Goal: Information Seeking & Learning: Learn about a topic

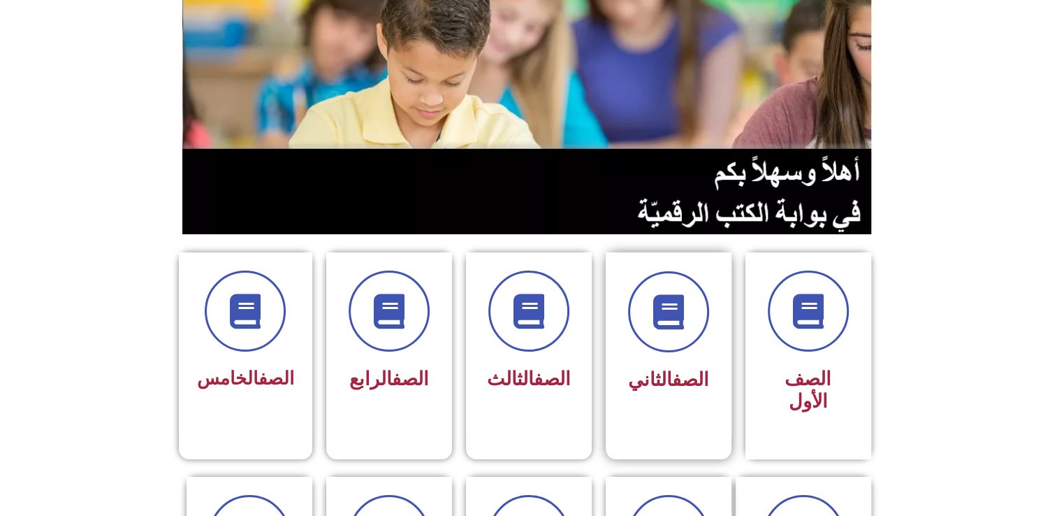
scroll to position [280, 0]
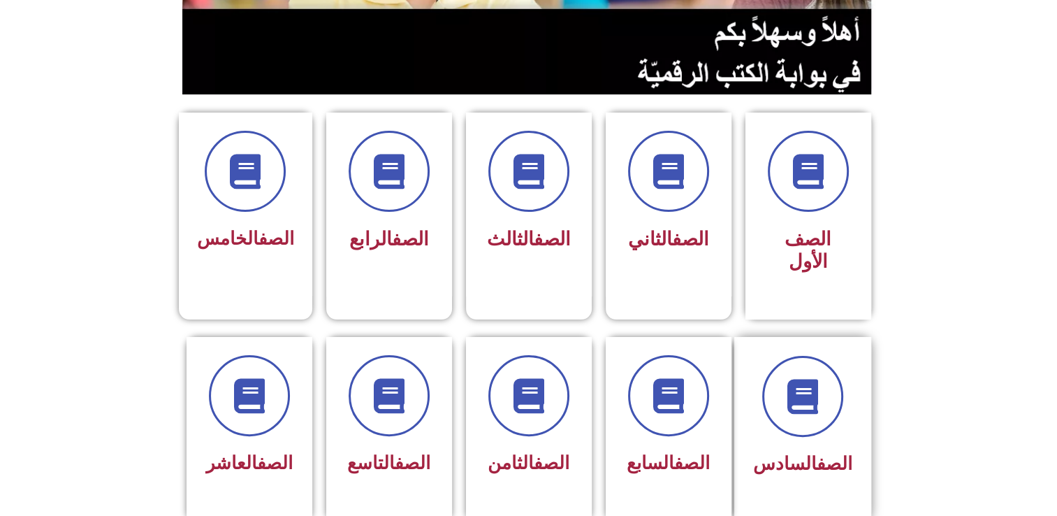
click at [817, 453] on link "الصف" at bounding box center [835, 463] width 36 height 21
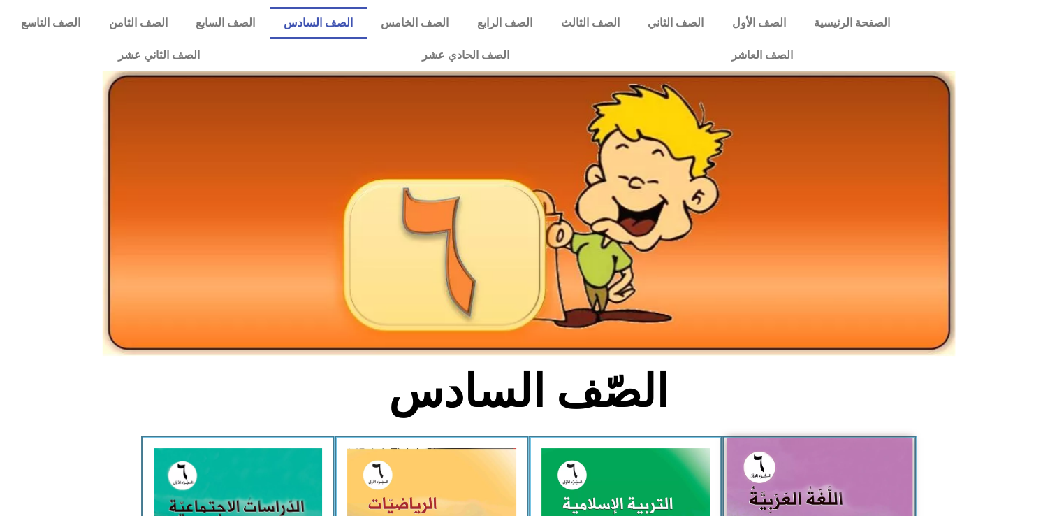
scroll to position [210, 0]
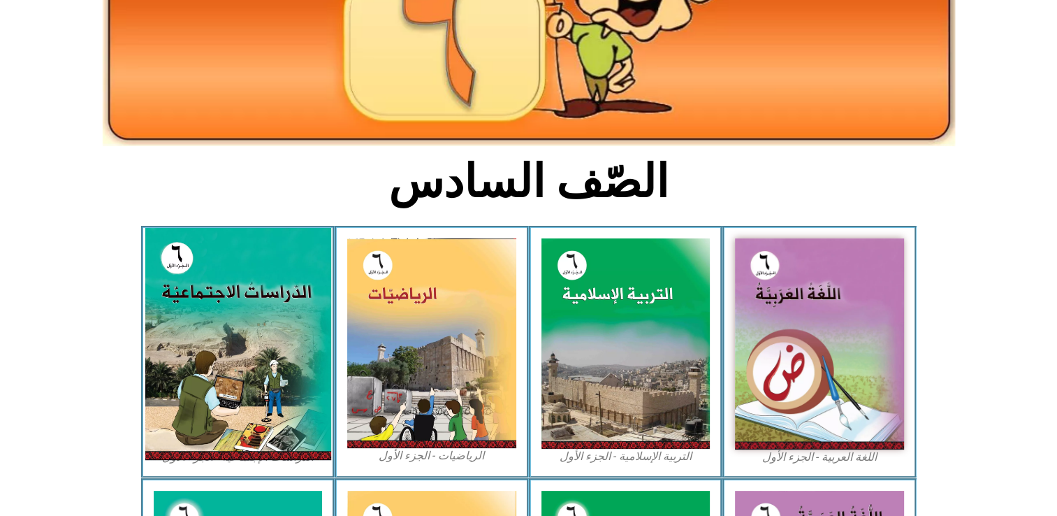
click at [213, 303] on img at bounding box center [238, 344] width 186 height 232
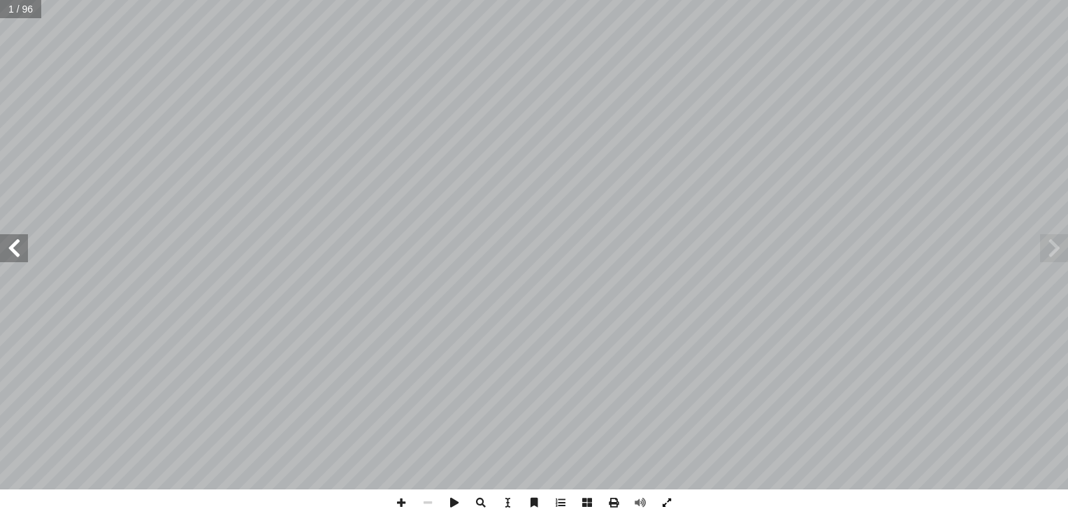
drag, startPoint x: 668, startPoint y: 493, endPoint x: 671, endPoint y: 545, distance: 51.8
click at [668, 493] on span at bounding box center [666, 502] width 27 height 27
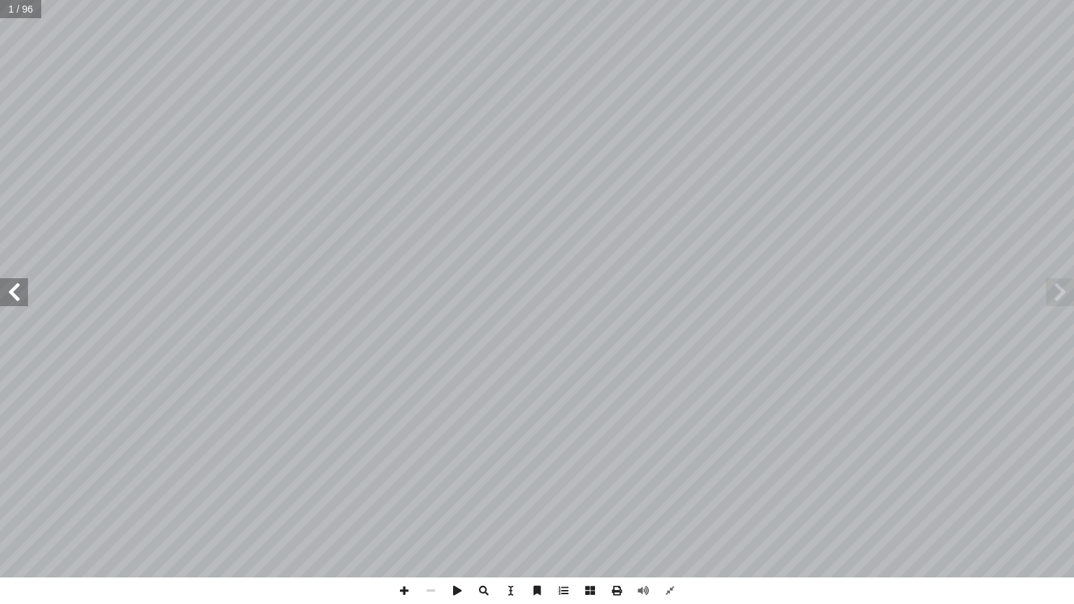
click at [20, 303] on span at bounding box center [14, 292] width 28 height 28
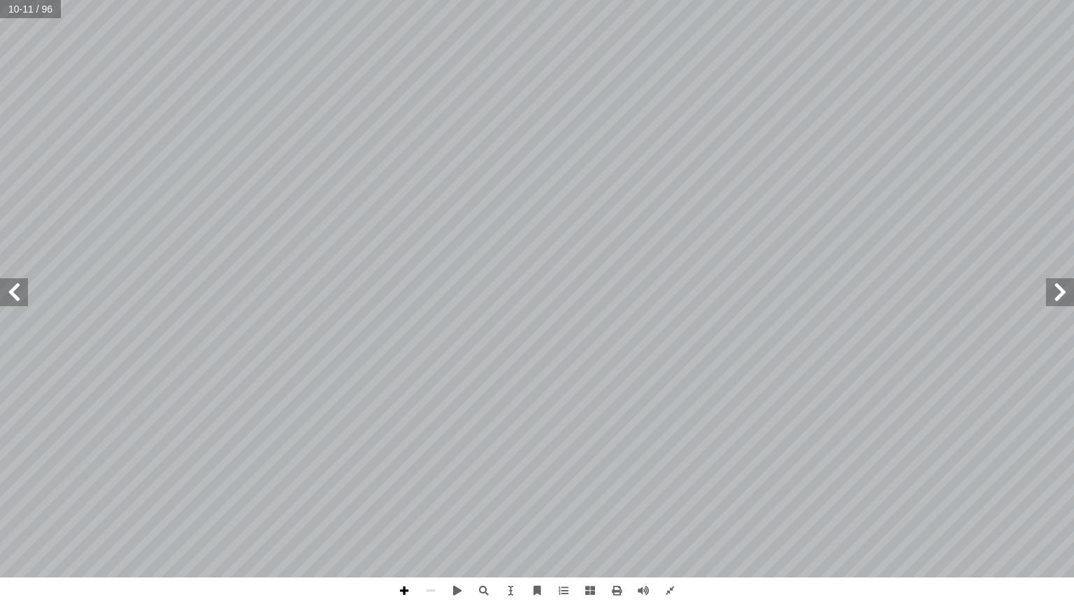
click at [411, 515] on span at bounding box center [404, 590] width 27 height 27
click at [431, 515] on span at bounding box center [430, 590] width 27 height 27
click at [20, 289] on span at bounding box center [14, 292] width 28 height 28
click at [18, 289] on span at bounding box center [14, 292] width 28 height 28
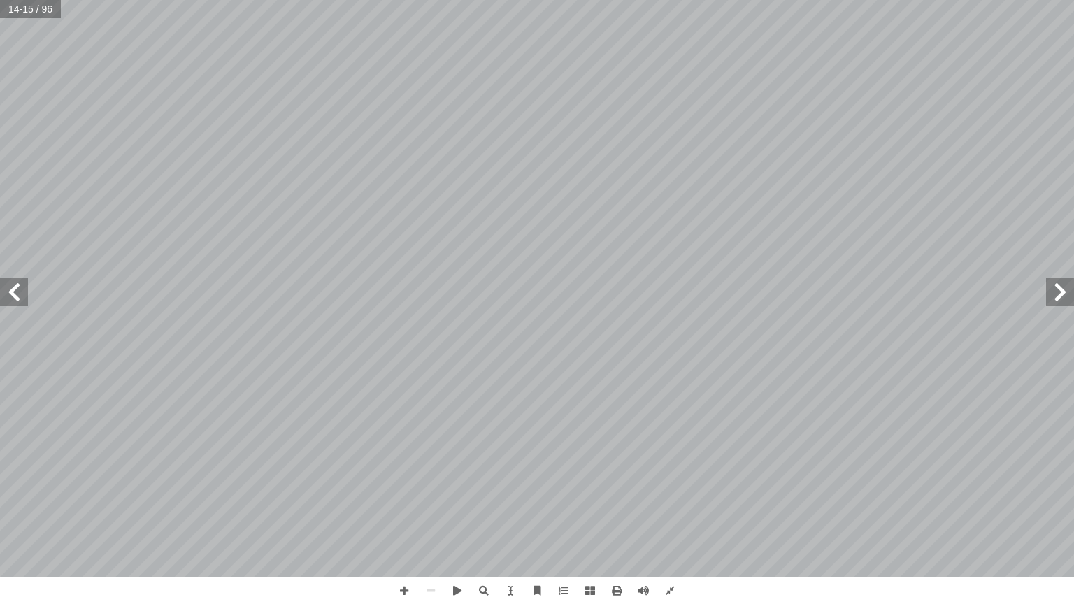
click at [18, 289] on span at bounding box center [14, 292] width 28 height 28
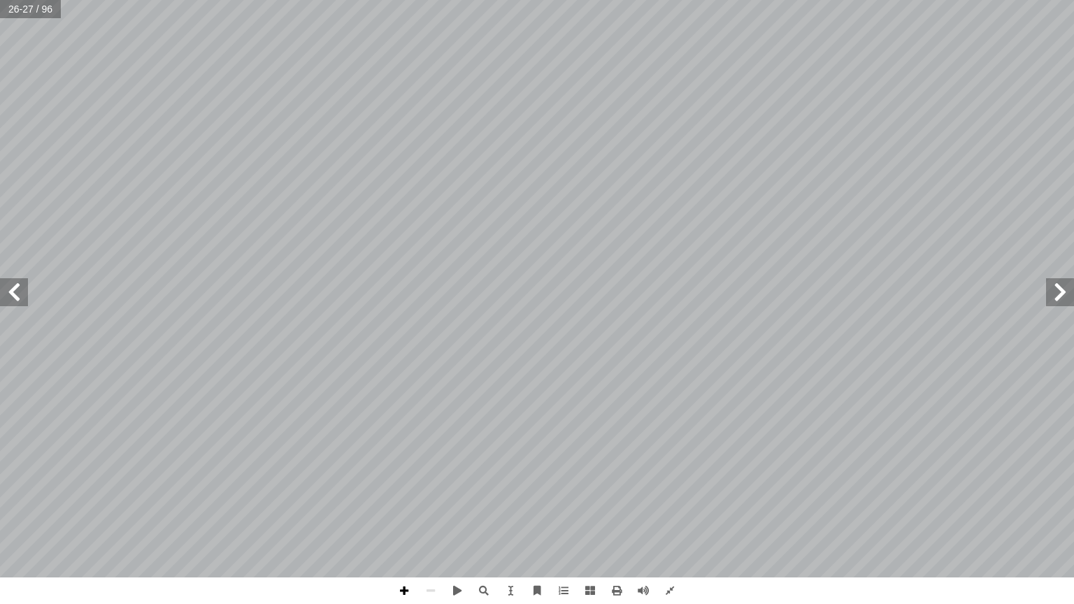
click at [403, 515] on span at bounding box center [404, 590] width 27 height 27
click at [393, 515] on span at bounding box center [404, 590] width 27 height 27
click at [431, 515] on span at bounding box center [430, 590] width 27 height 27
click at [1056, 305] on span at bounding box center [1060, 292] width 28 height 28
click at [1065, 292] on span at bounding box center [1060, 292] width 28 height 28
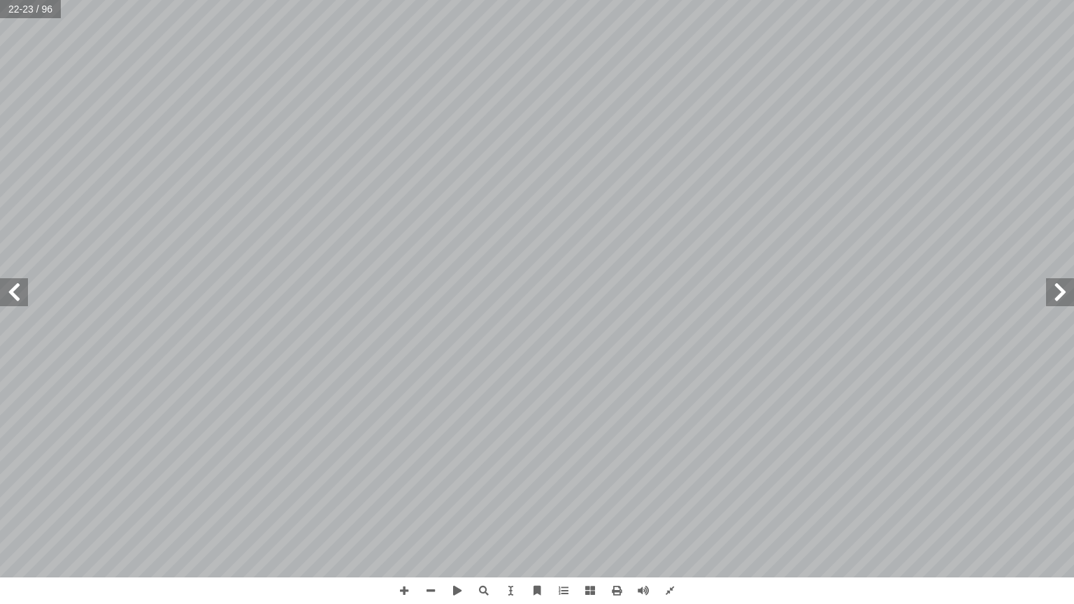
click at [22, 293] on span at bounding box center [14, 292] width 28 height 28
click at [24, 292] on span at bounding box center [14, 292] width 28 height 28
click at [1067, 291] on span at bounding box center [1060, 292] width 28 height 28
click at [408, 515] on span at bounding box center [404, 590] width 27 height 27
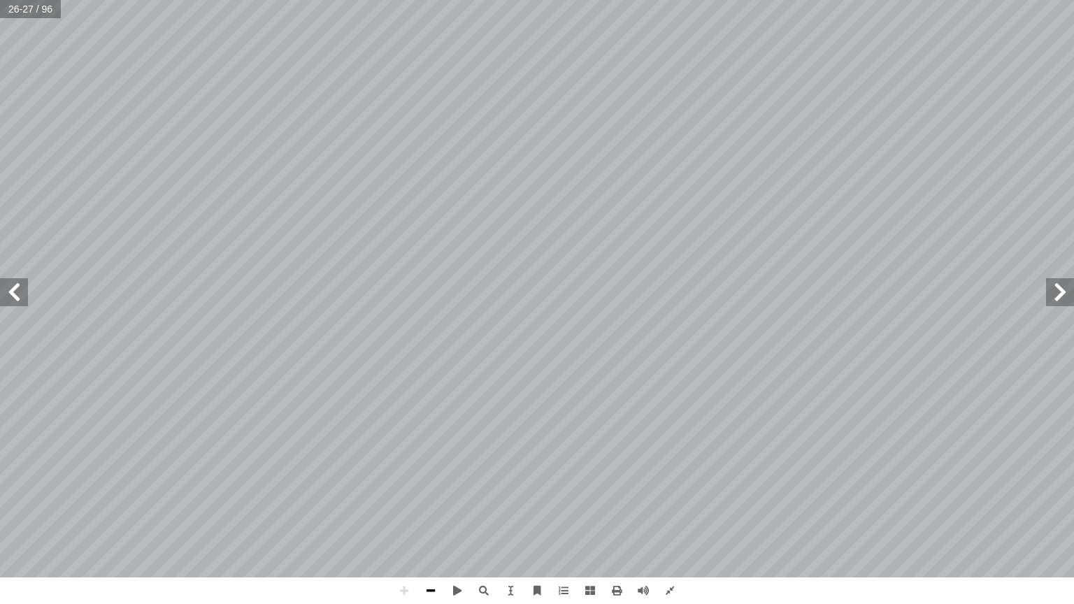
click at [434, 515] on span at bounding box center [430, 590] width 27 height 27
click at [19, 300] on span at bounding box center [14, 292] width 28 height 28
click at [21, 299] on span at bounding box center [14, 292] width 28 height 28
click at [398, 515] on span at bounding box center [404, 590] width 27 height 27
